Goal: Transaction & Acquisition: Book appointment/travel/reservation

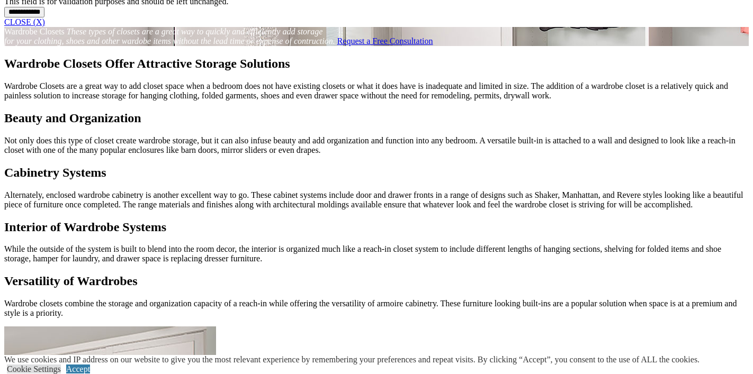
scroll to position [1040, 0]
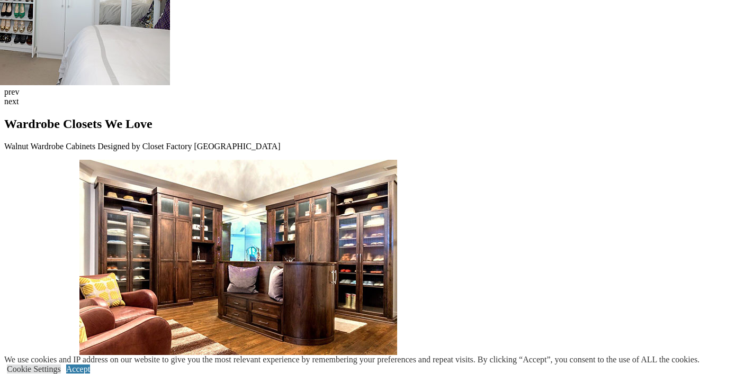
scroll to position [2718, 0]
